Goal: Information Seeking & Learning: Learn about a topic

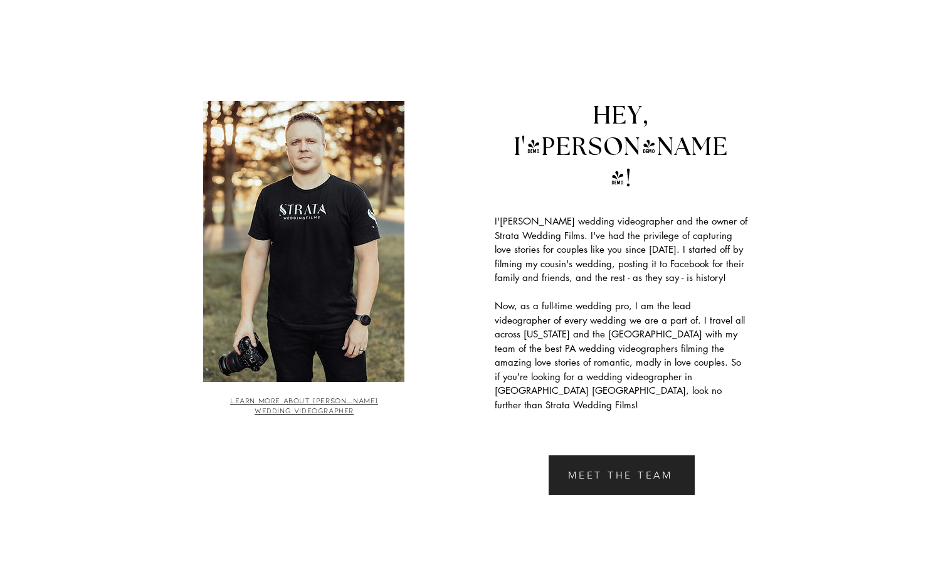
scroll to position [2408, 0]
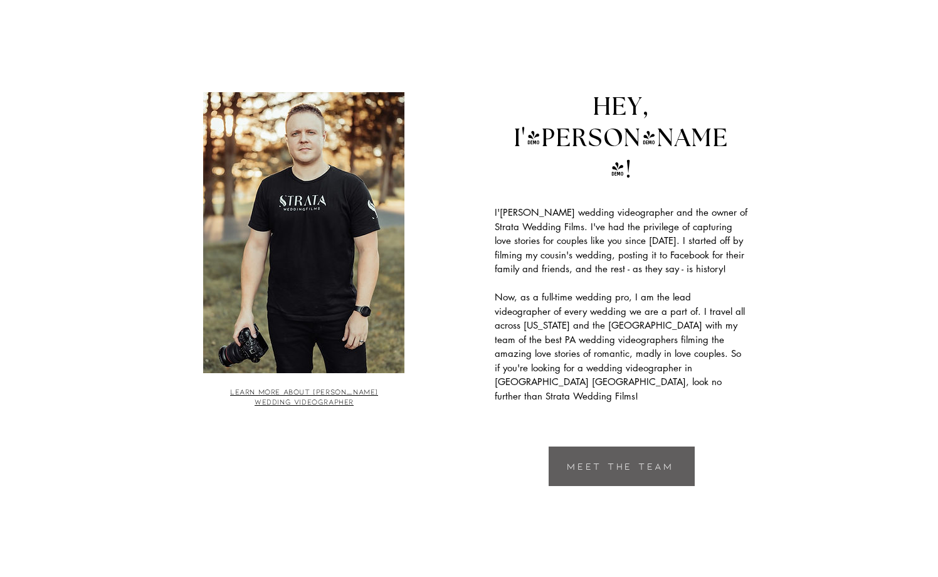
click at [611, 460] on span "MEET THE TEAM" at bounding box center [620, 465] width 107 height 11
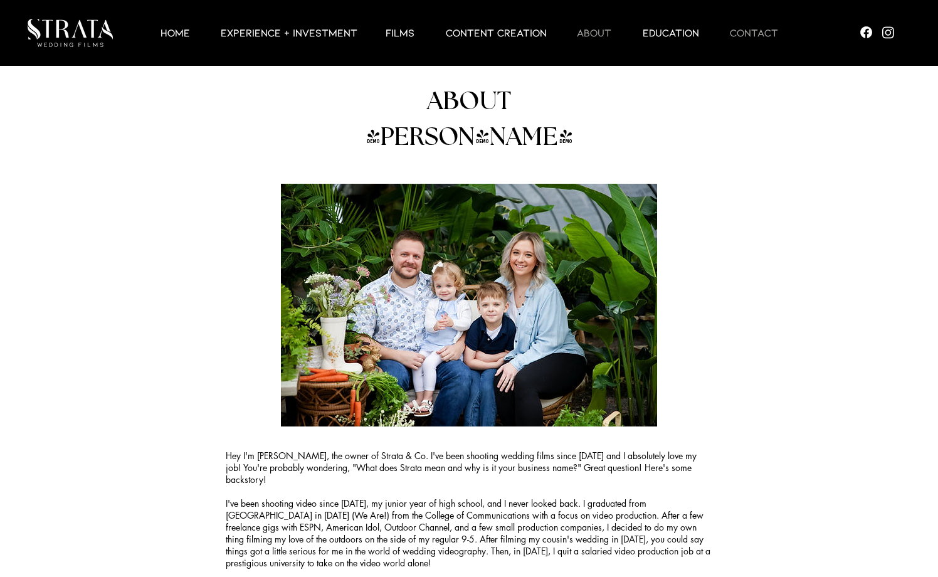
click at [765, 34] on p "Contact" at bounding box center [754, 32] width 61 height 15
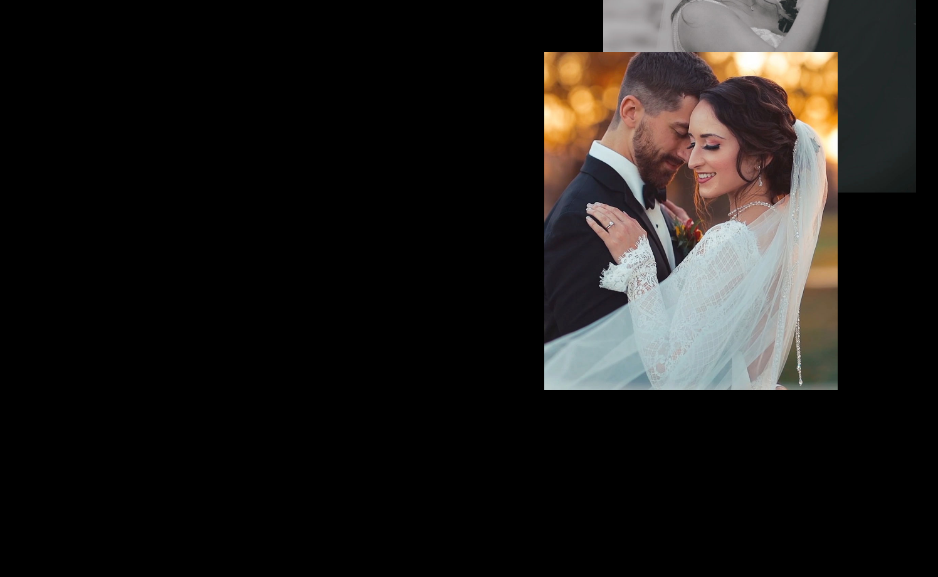
scroll to position [3912, 0]
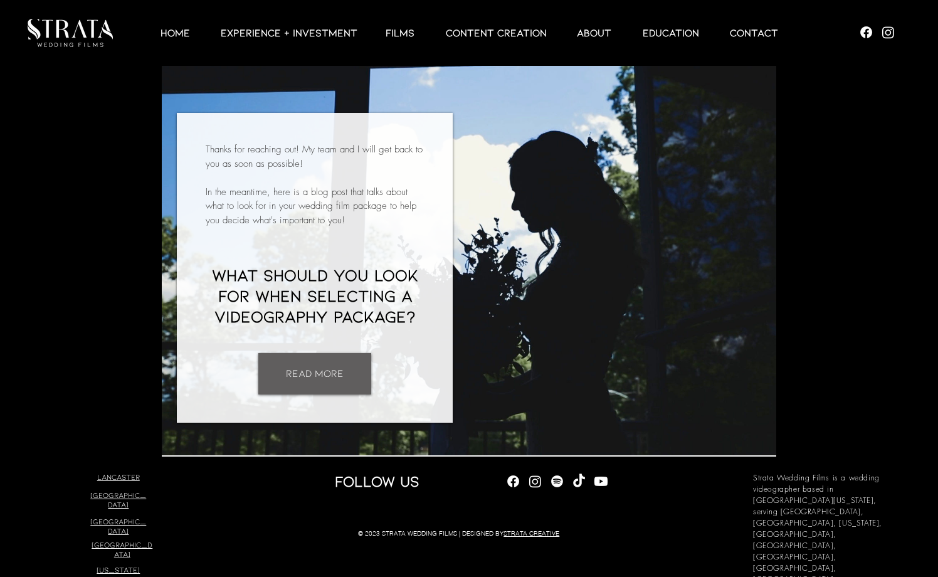
click at [309, 366] on span "READ MORE" at bounding box center [315, 373] width 58 height 14
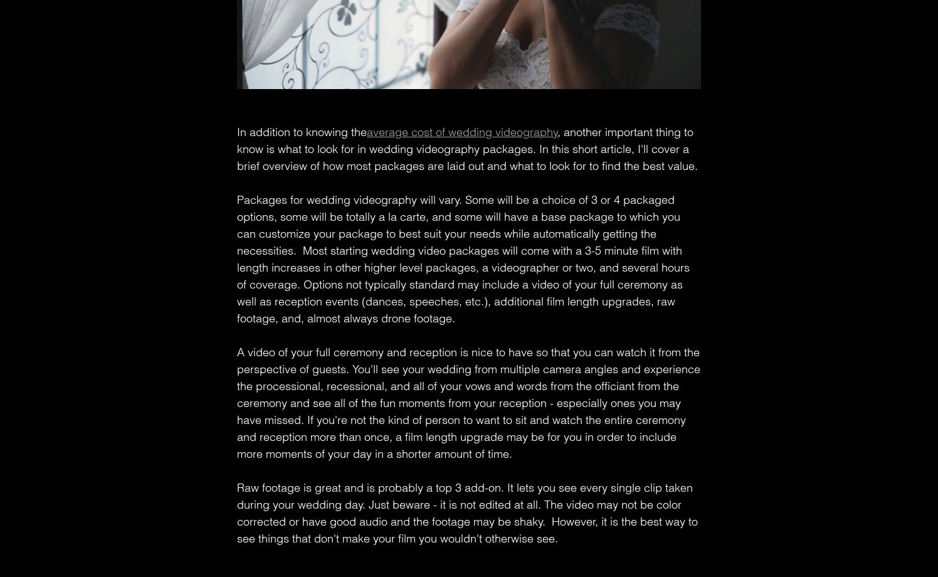
scroll to position [376, 0]
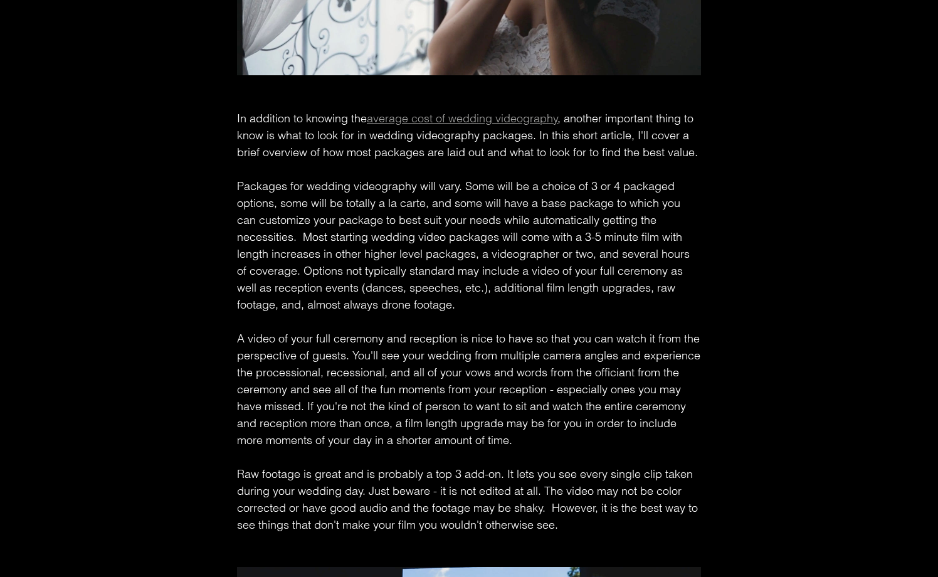
click at [436, 125] on span "average cost of wedding videography" at bounding box center [462, 118] width 191 height 14
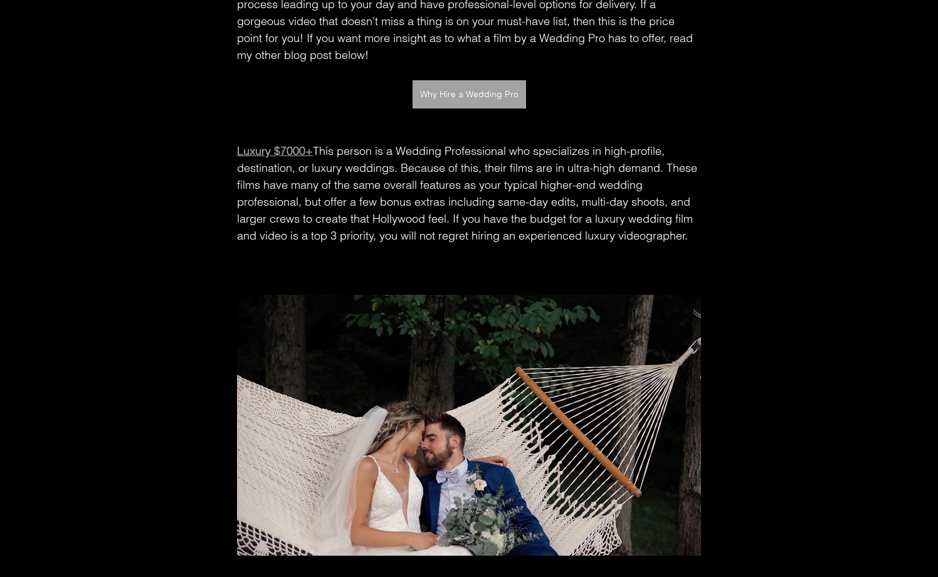
scroll to position [1956, 0]
